Goal: Find specific page/section: Find specific page/section

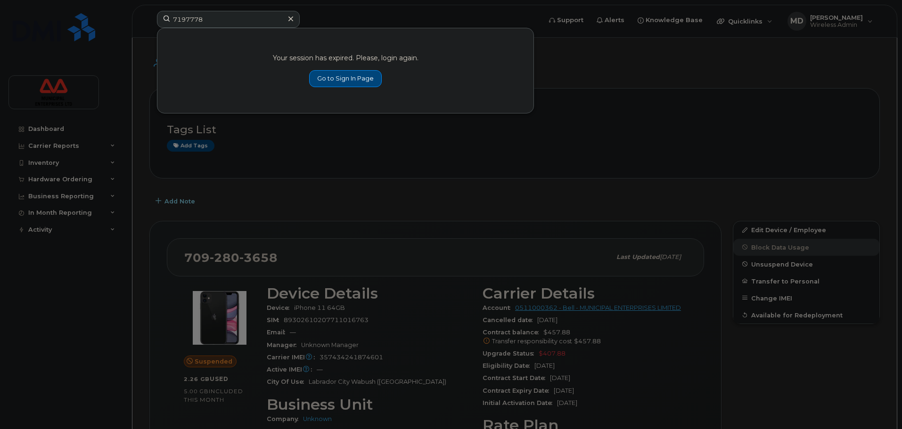
type input "7197778"
click at [341, 76] on link "Go to Sign In Page" at bounding box center [345, 78] width 73 height 17
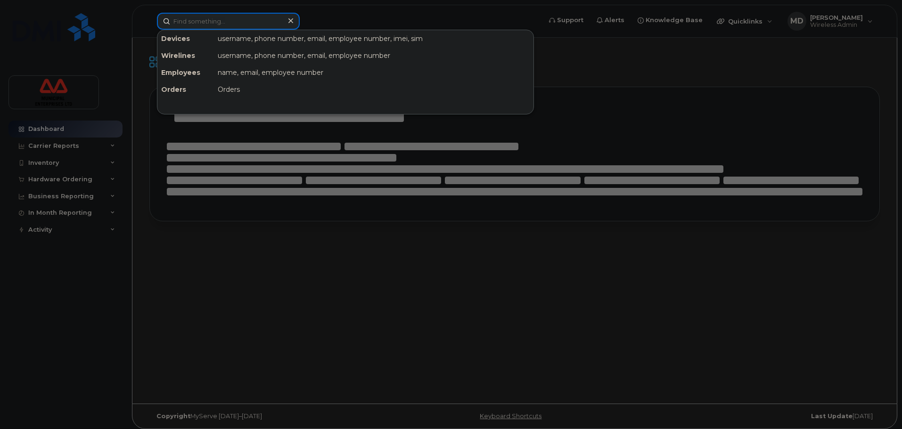
click at [208, 20] on input at bounding box center [228, 21] width 143 height 17
paste input "7197778"
type input "7197778"
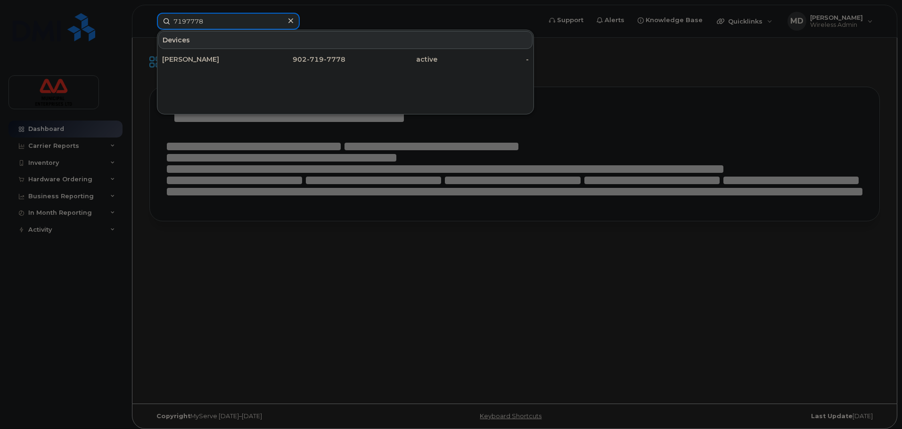
drag, startPoint x: 210, startPoint y: 19, endPoint x: 24, endPoint y: 23, distance: 186.1
click at [149, 23] on div "7197778 Devices [PERSON_NAME] 902- 719 - 7778 active -" at bounding box center [345, 21] width 393 height 17
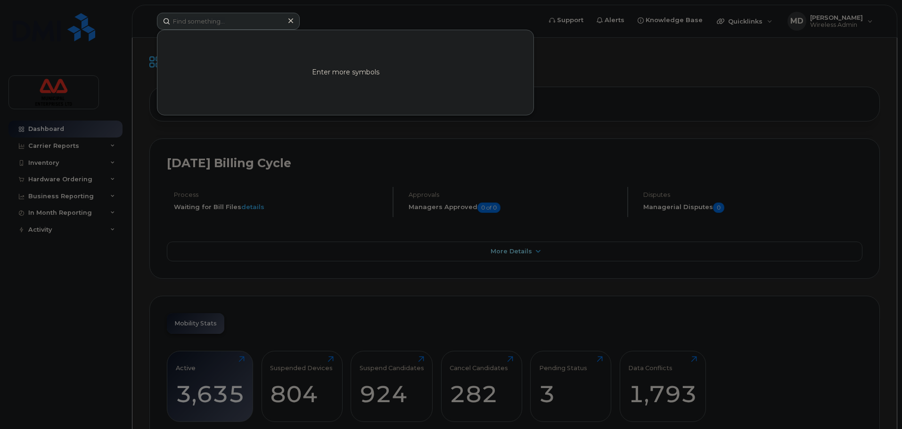
click at [573, 100] on div at bounding box center [451, 214] width 902 height 429
